Goal: Information Seeking & Learning: Check status

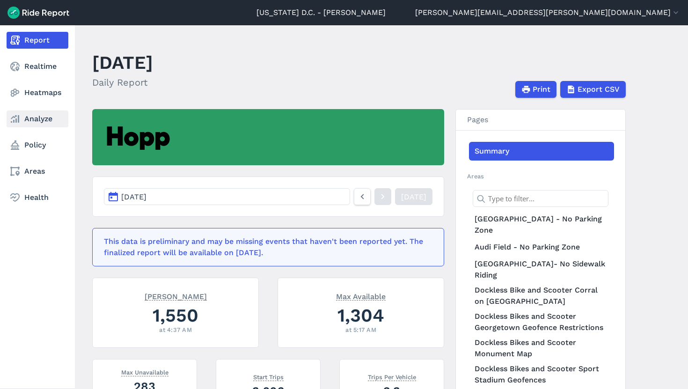
click at [30, 120] on link "Analyze" at bounding box center [38, 118] width 62 height 17
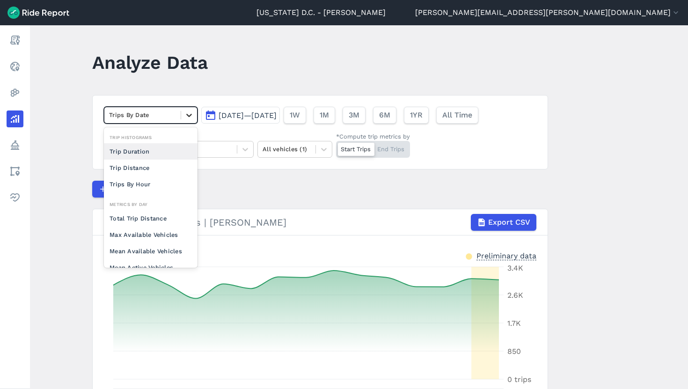
click at [185, 119] on icon at bounding box center [188, 114] width 9 height 9
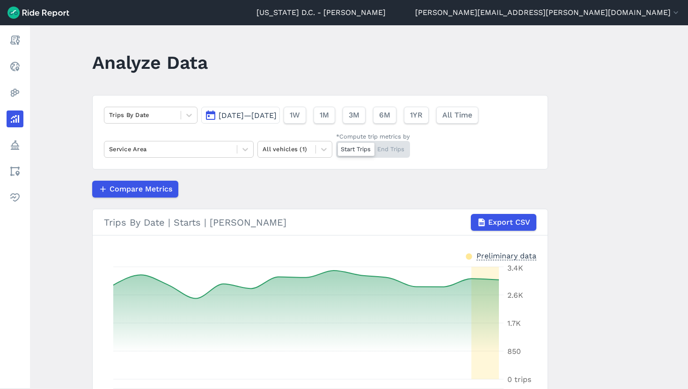
click at [232, 189] on div "Compare Metrics" at bounding box center [320, 189] width 456 height 17
click at [335, 118] on button "1M" at bounding box center [324, 115] width 22 height 17
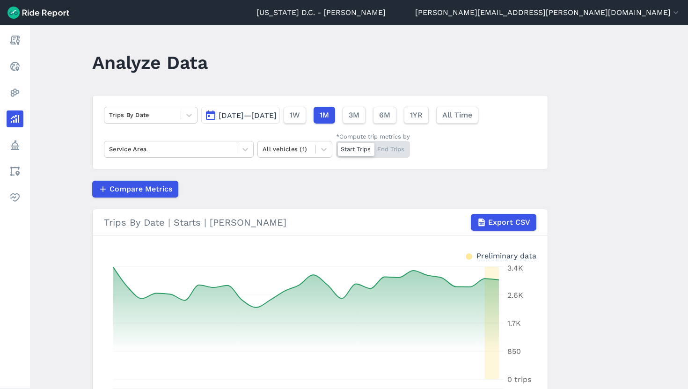
click at [280, 120] on button "[DATE]—[DATE]" at bounding box center [240, 115] width 79 height 17
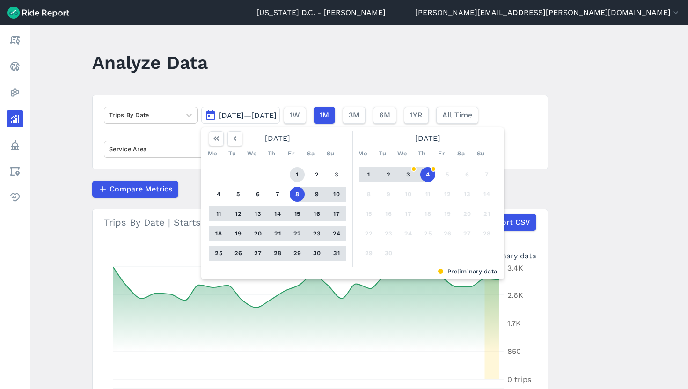
click at [293, 176] on button "1" at bounding box center [297, 174] width 15 height 15
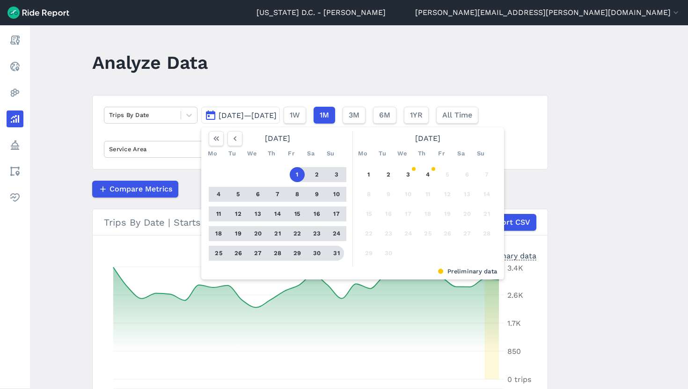
click at [336, 257] on button "31" at bounding box center [336, 253] width 15 height 15
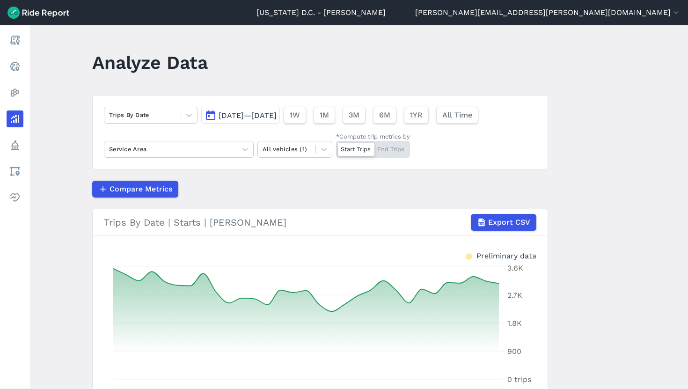
click at [362, 202] on article "Trips By Date [DATE]—[DATE] 1W 1M 3M 6M 1YR All Time Service Area All vehicles …" at bounding box center [320, 273] width 456 height 357
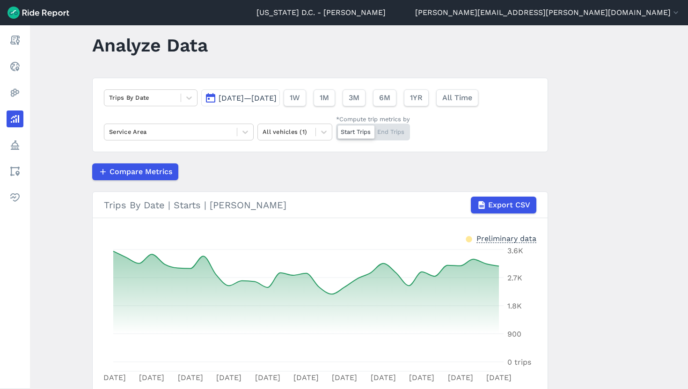
scroll to position [7, 0]
